Goal: Transaction & Acquisition: Purchase product/service

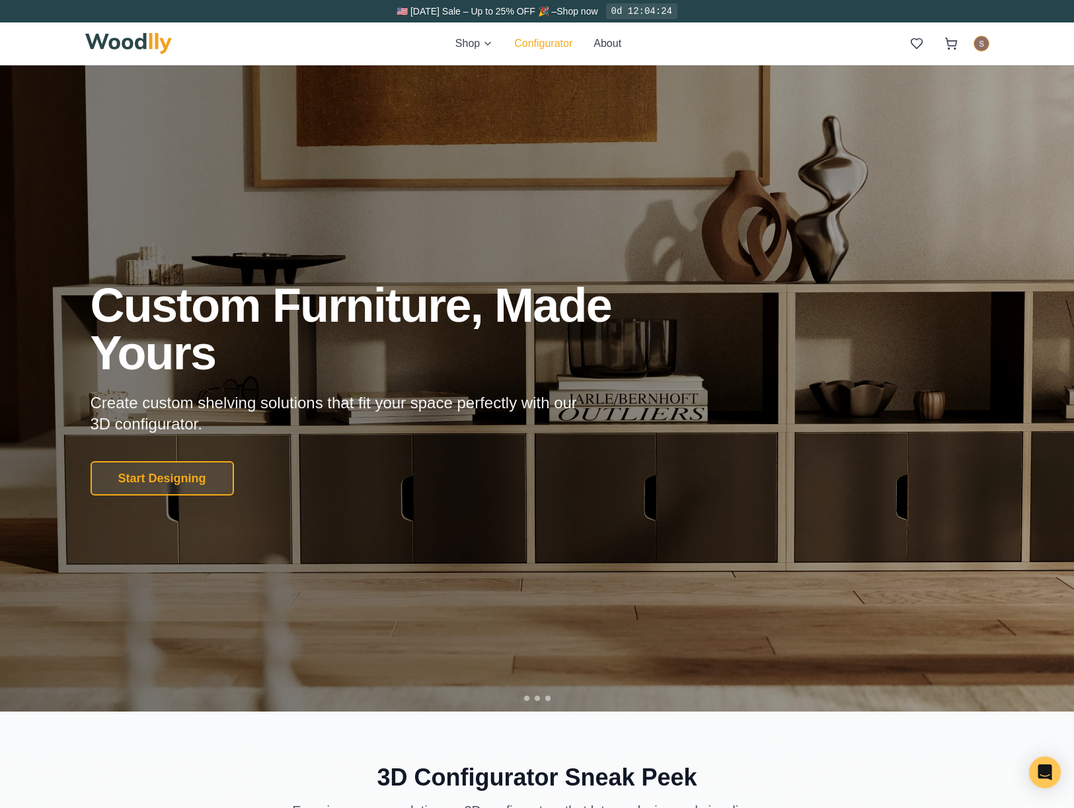
click at [525, 46] on button "Configurator" at bounding box center [543, 44] width 58 height 16
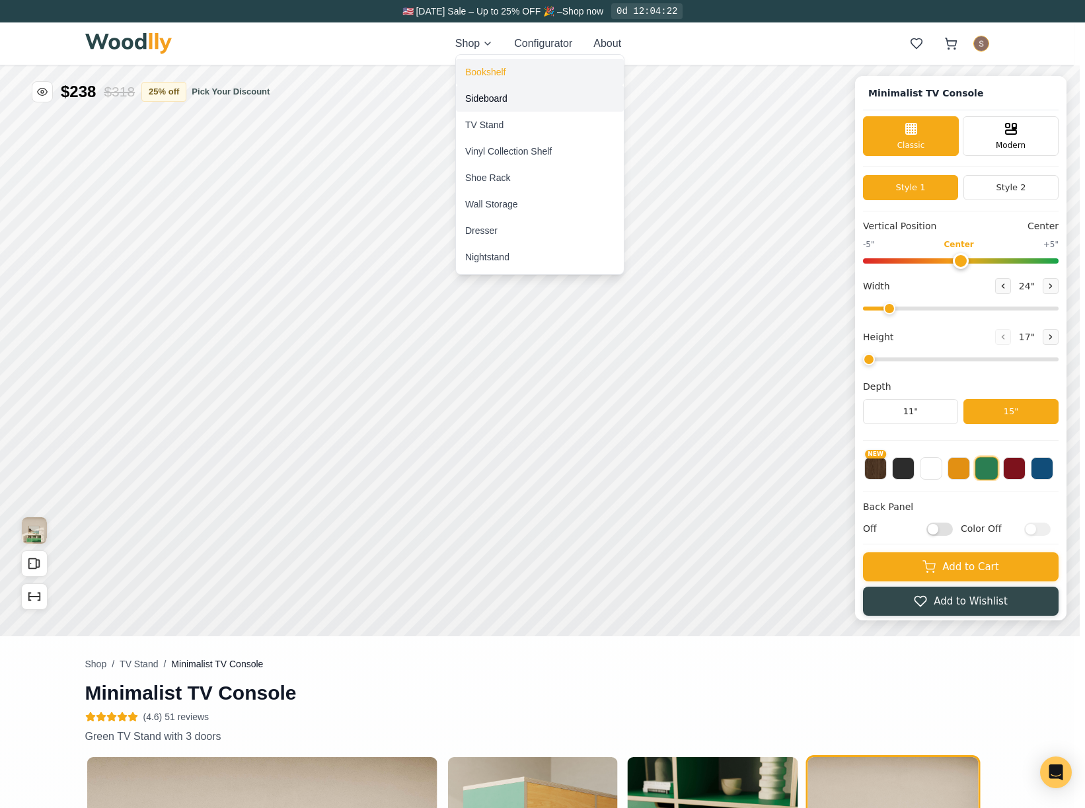
type input "63"
type input "2"
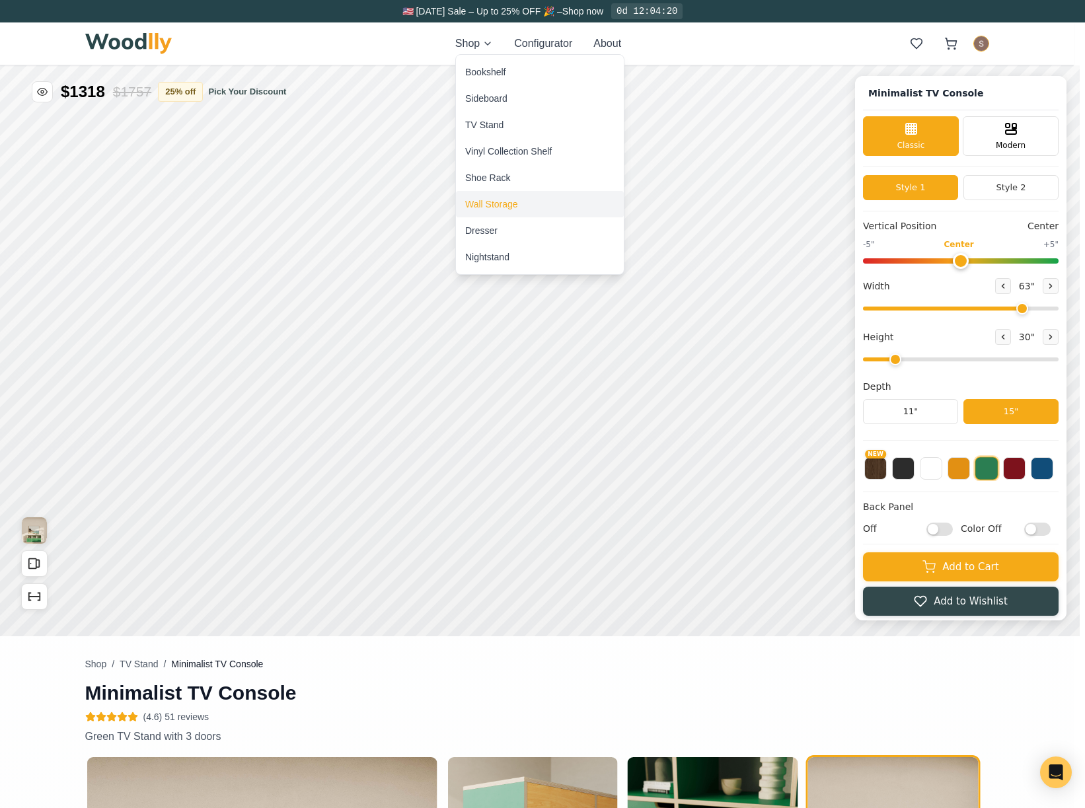
click at [525, 202] on div "Wall Storage" at bounding box center [540, 204] width 168 height 26
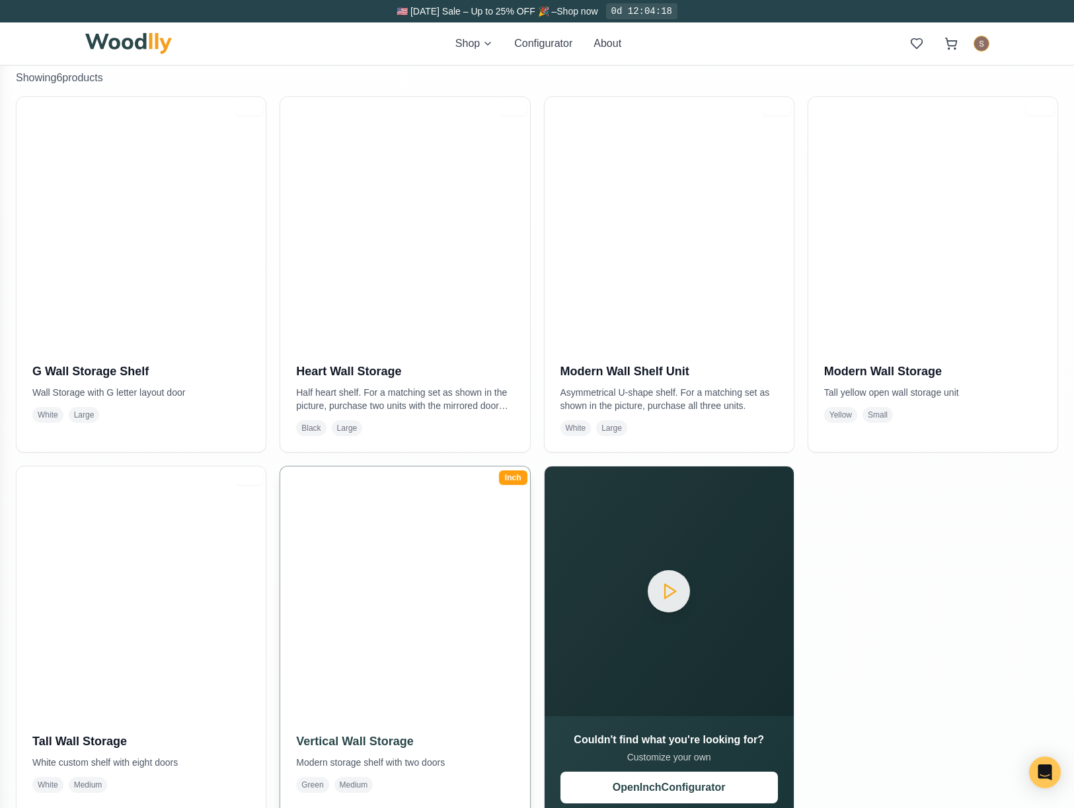
scroll to position [264, 0]
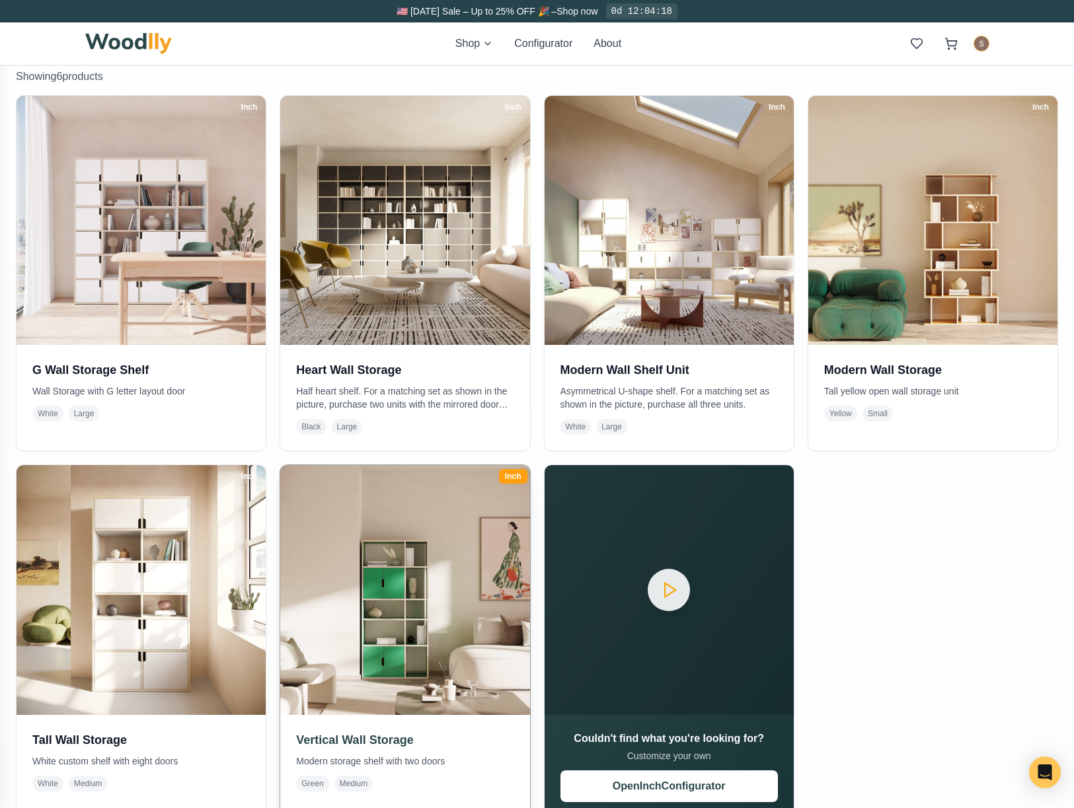
click at [393, 566] on img at bounding box center [405, 590] width 262 height 262
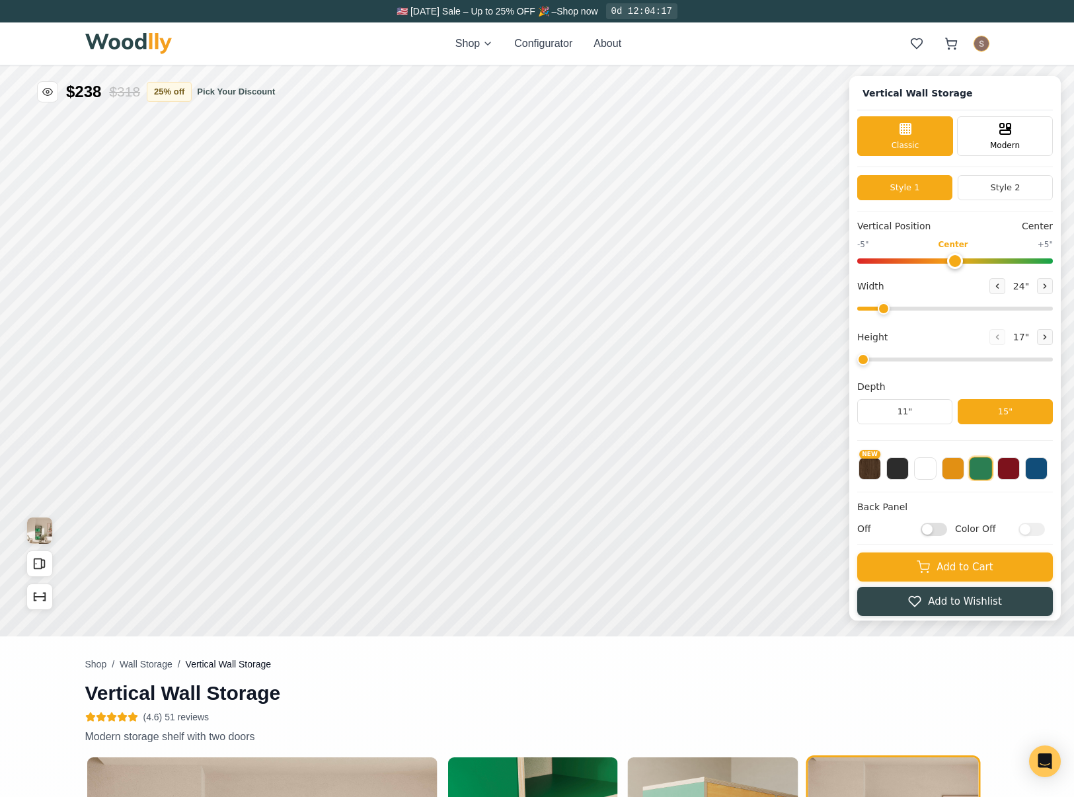
type input "5"
type input "35"
type input "5"
click at [479, 34] on div "Shop Configurator About" at bounding box center [537, 43] width 904 height 42
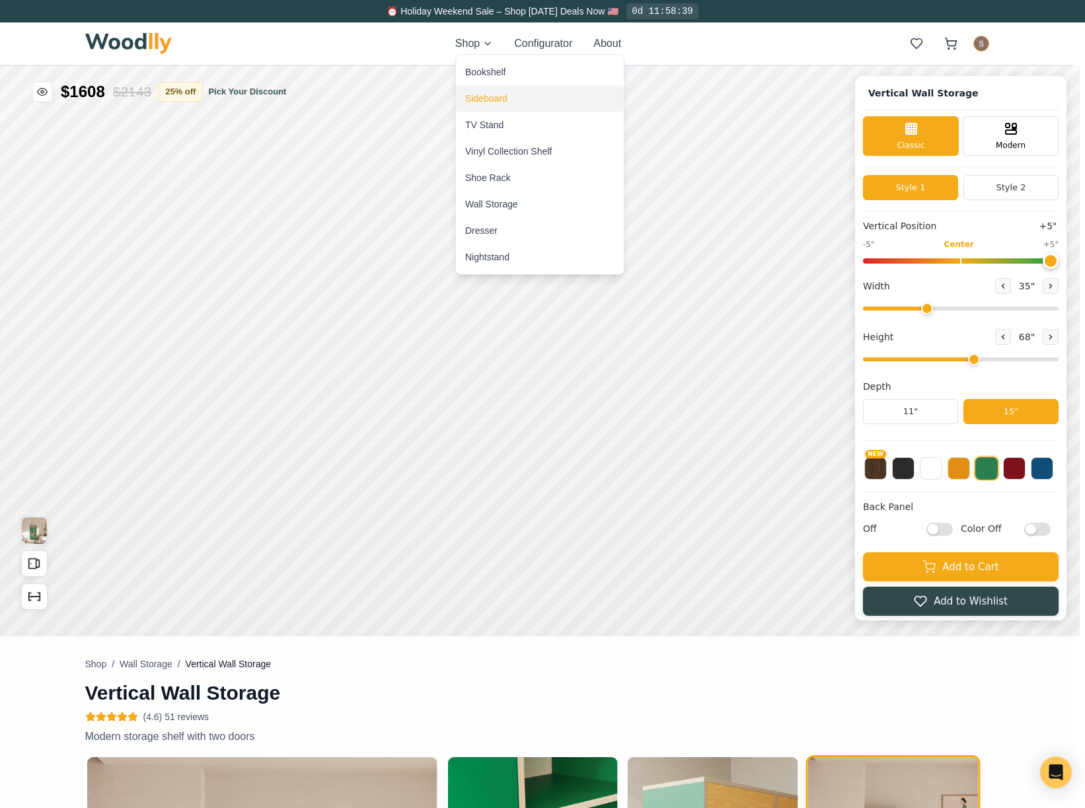
click at [503, 99] on div "Sideboard" at bounding box center [486, 98] width 42 height 13
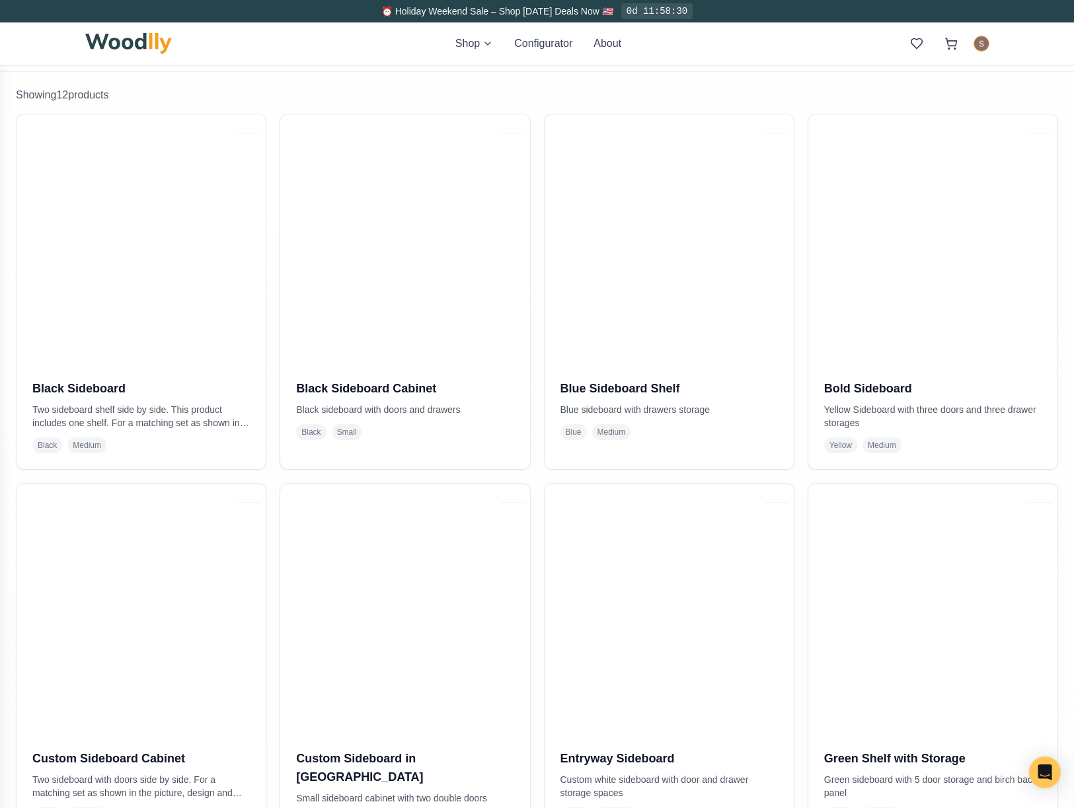
scroll to position [330, 0]
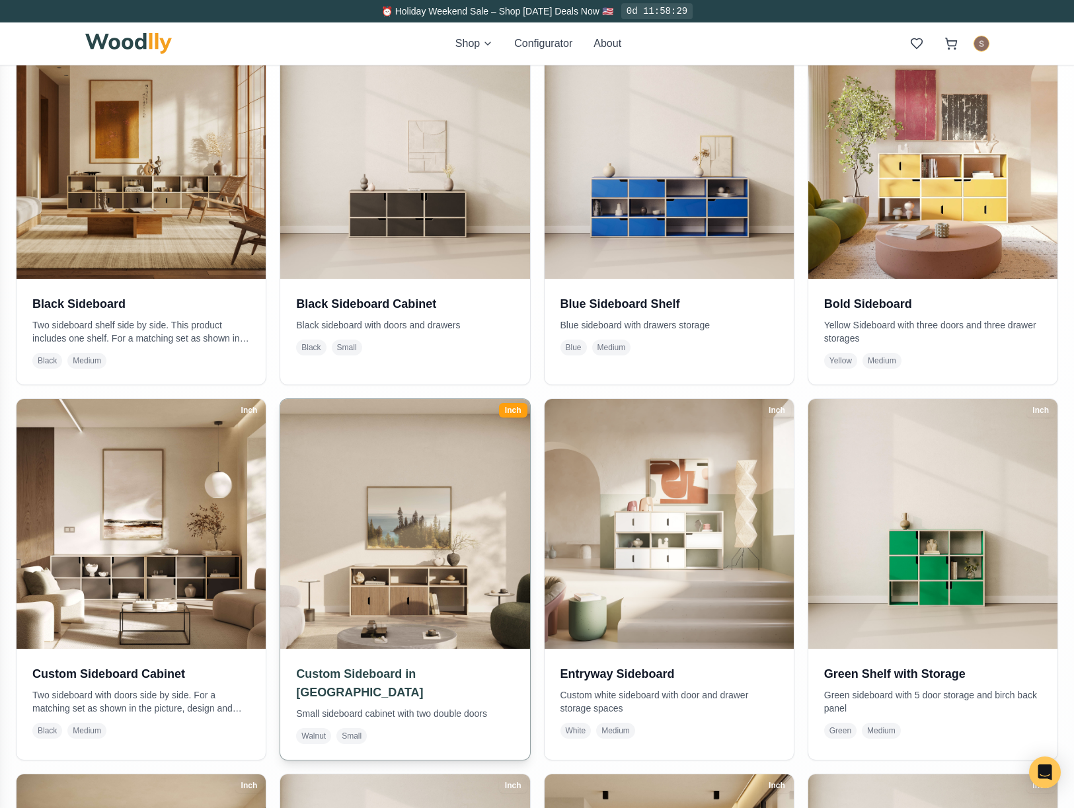
click at [447, 552] on img at bounding box center [405, 524] width 262 height 262
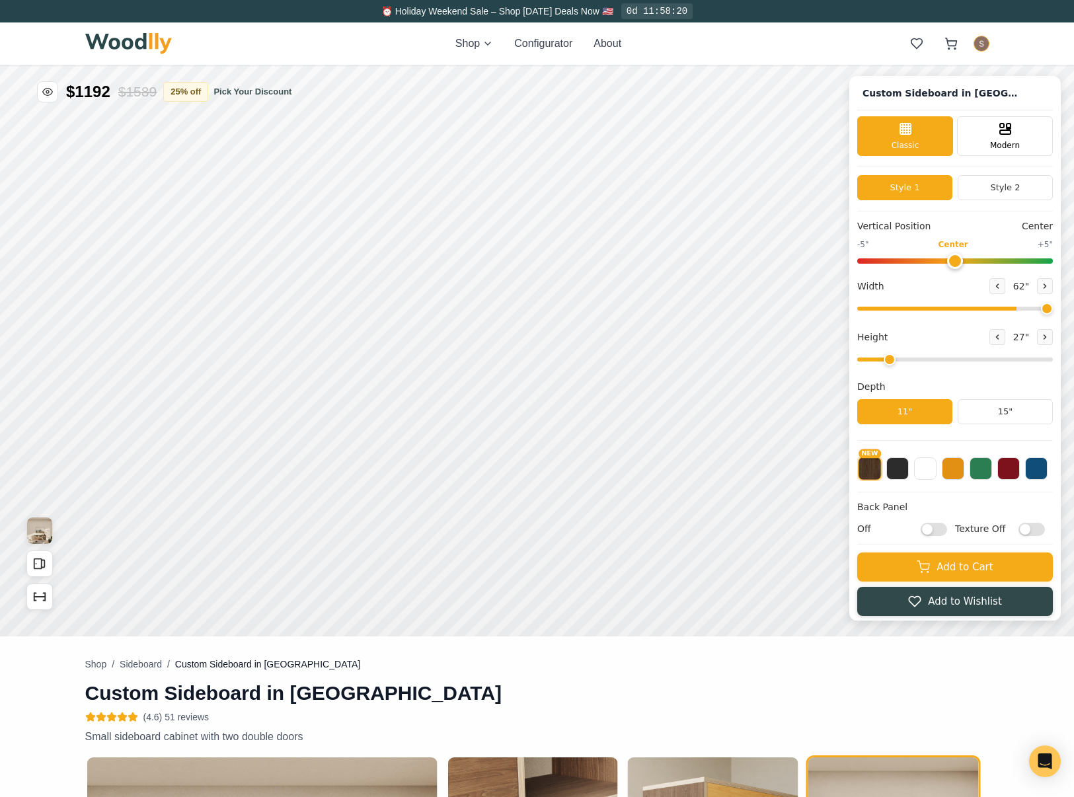
type input "72"
click at [1053, 311] on input "range" at bounding box center [955, 309] width 196 height 4
click at [242, 298] on div "12"" at bounding box center [236, 296] width 15 height 15
click at [245, 379] on div "12"" at bounding box center [245, 384] width 15 height 15
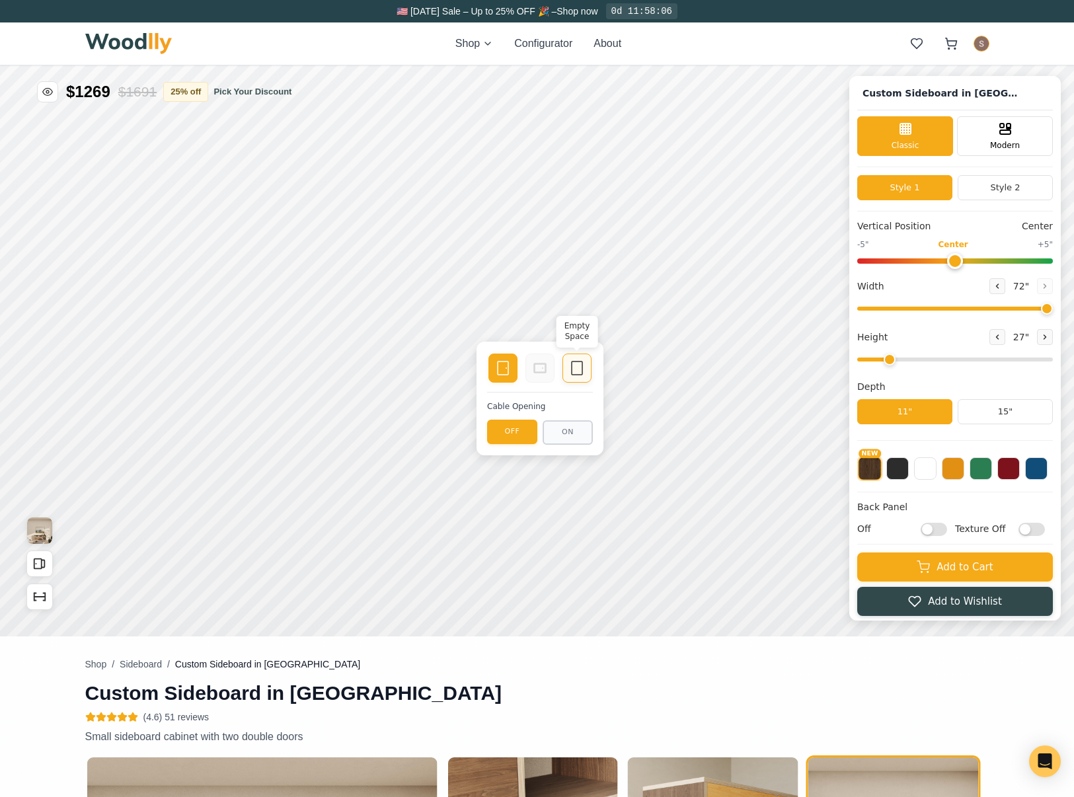
click at [572, 367] on rect at bounding box center [577, 367] width 11 height 13
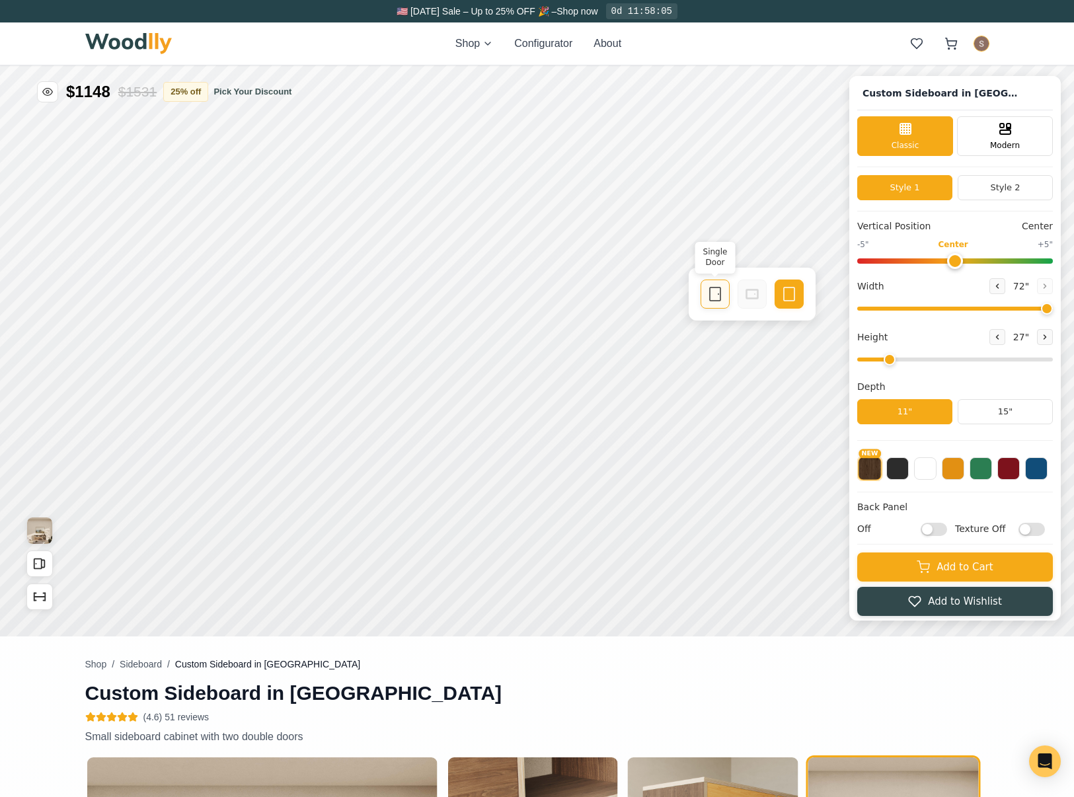
click at [711, 297] on icon at bounding box center [715, 294] width 16 height 16
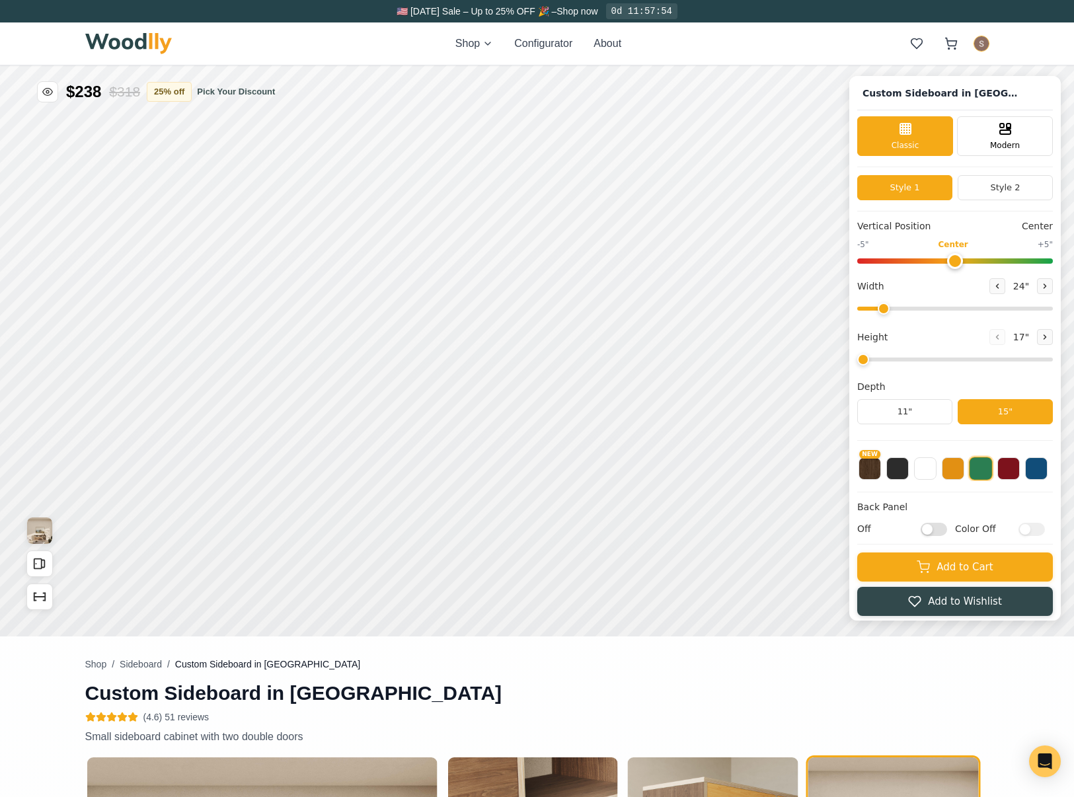
type input "62"
type input "2"
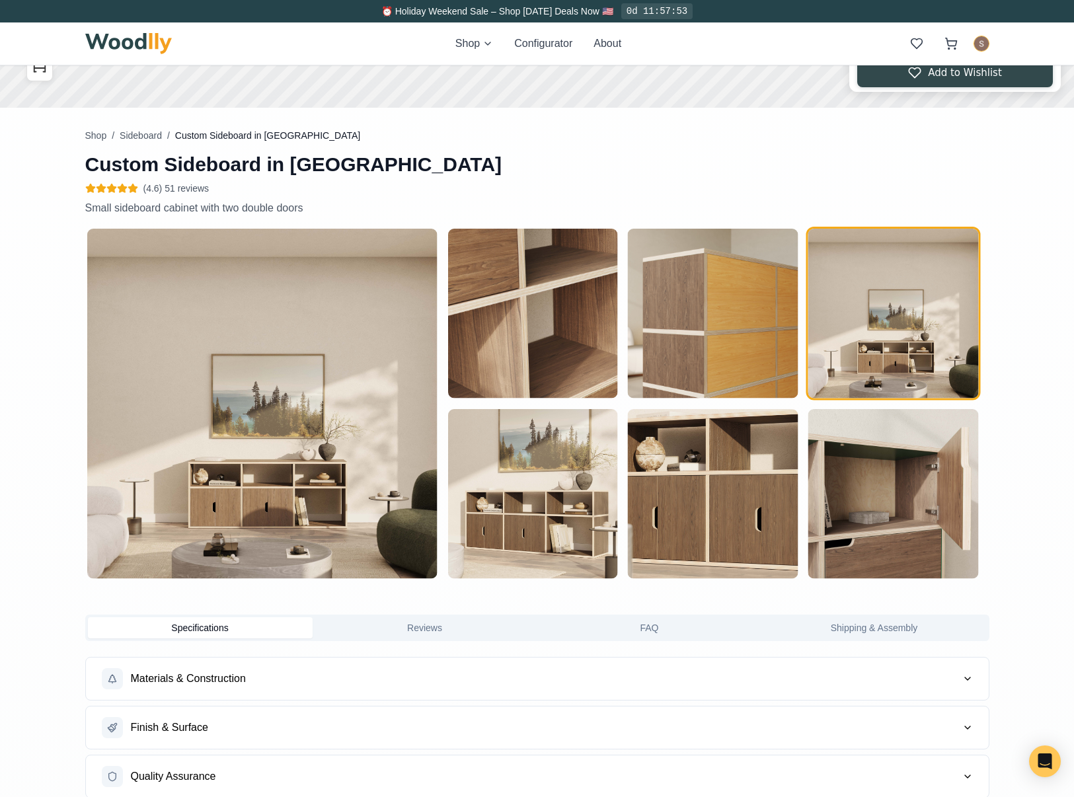
scroll to position [198, 0]
